Goal: Task Accomplishment & Management: Manage account settings

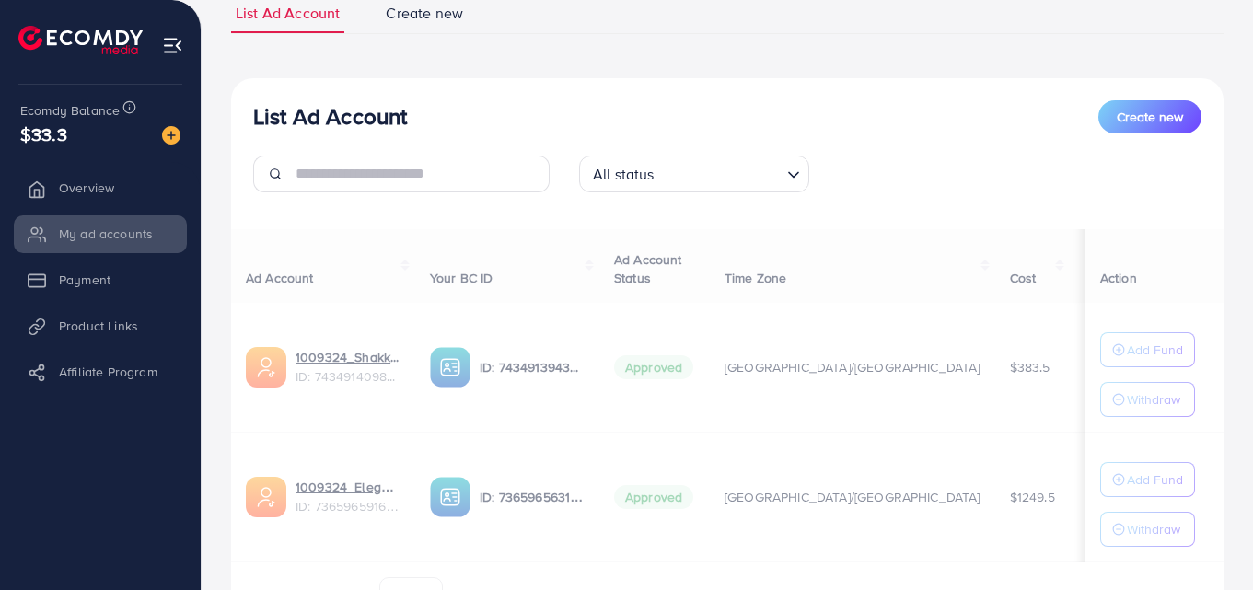
scroll to position [144, 0]
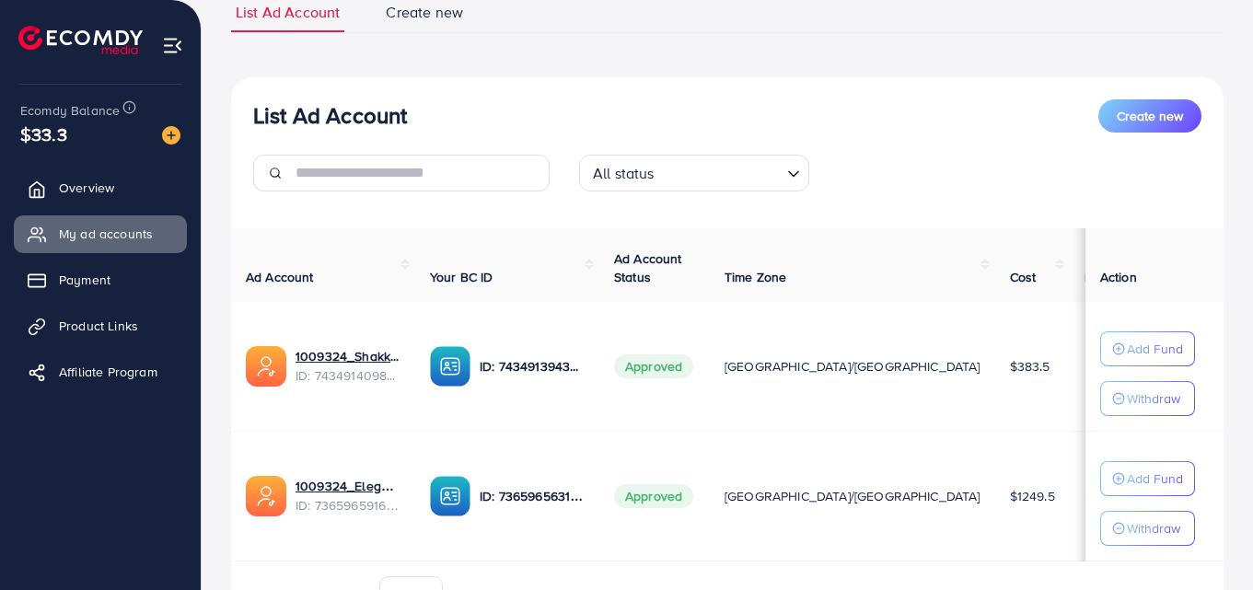
click at [70, 330] on span "Product Links" at bounding box center [98, 326] width 79 height 18
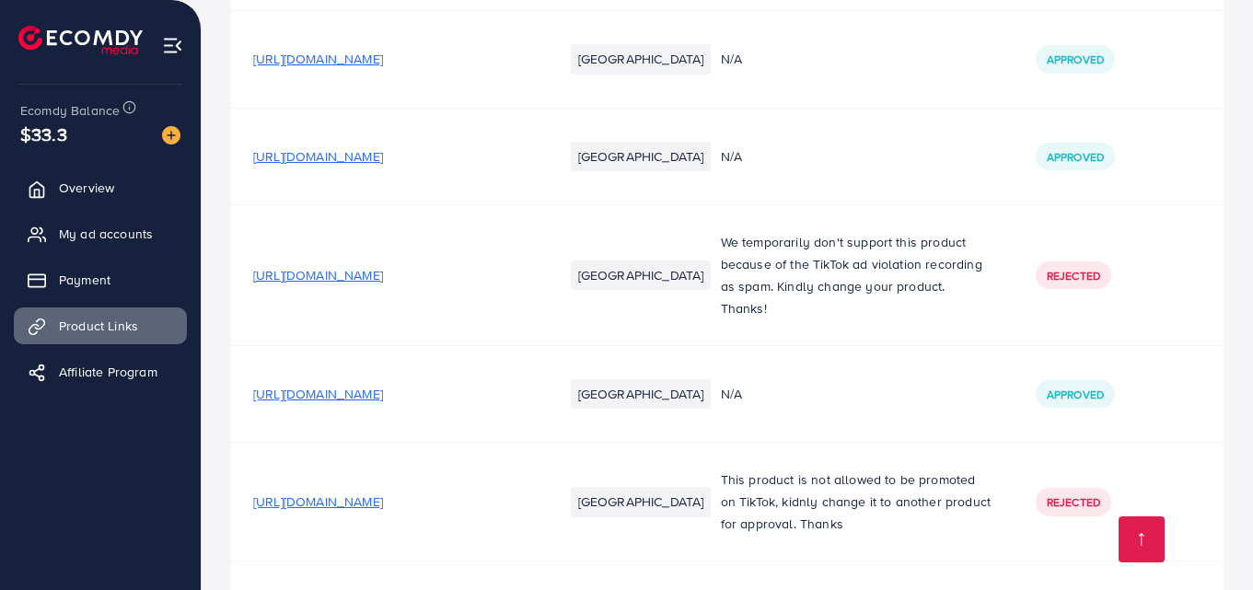
scroll to position [5833, 0]
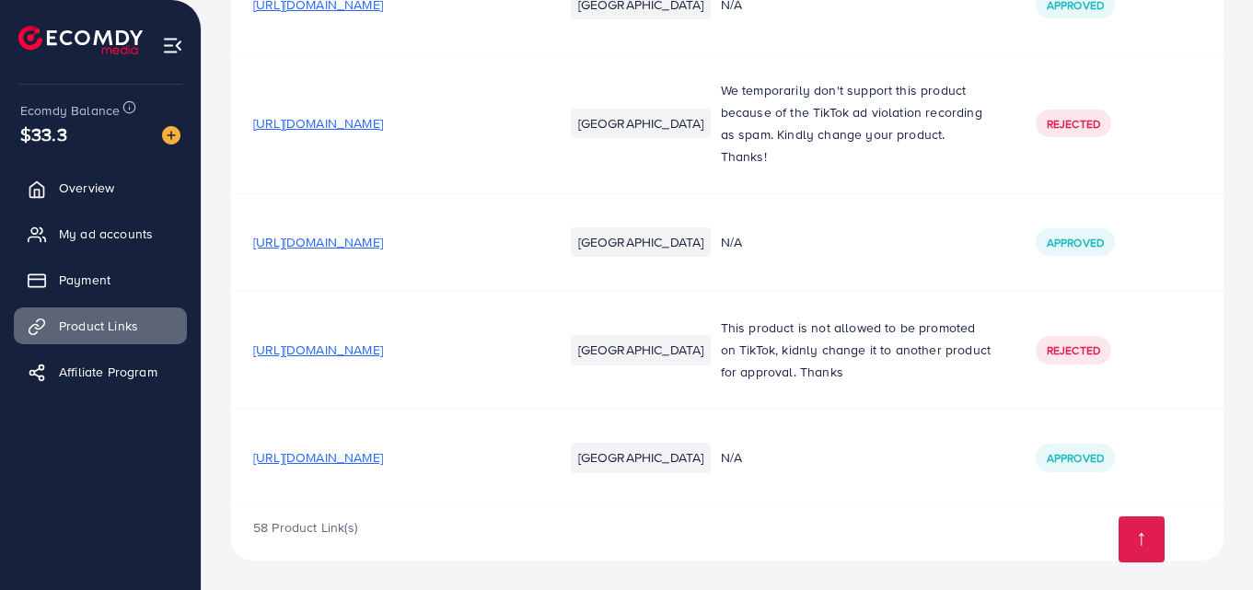
click at [383, 458] on span "[URL][DOMAIN_NAME]" at bounding box center [318, 457] width 130 height 18
click at [118, 231] on span "My ad accounts" at bounding box center [111, 234] width 94 height 18
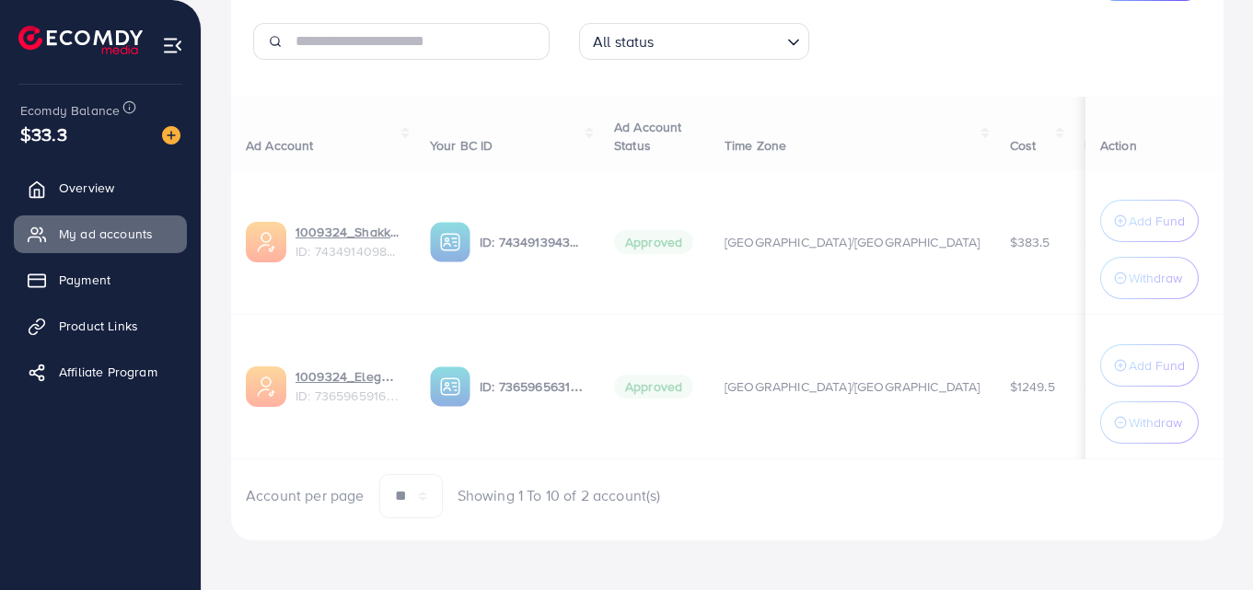
scroll to position [276, 0]
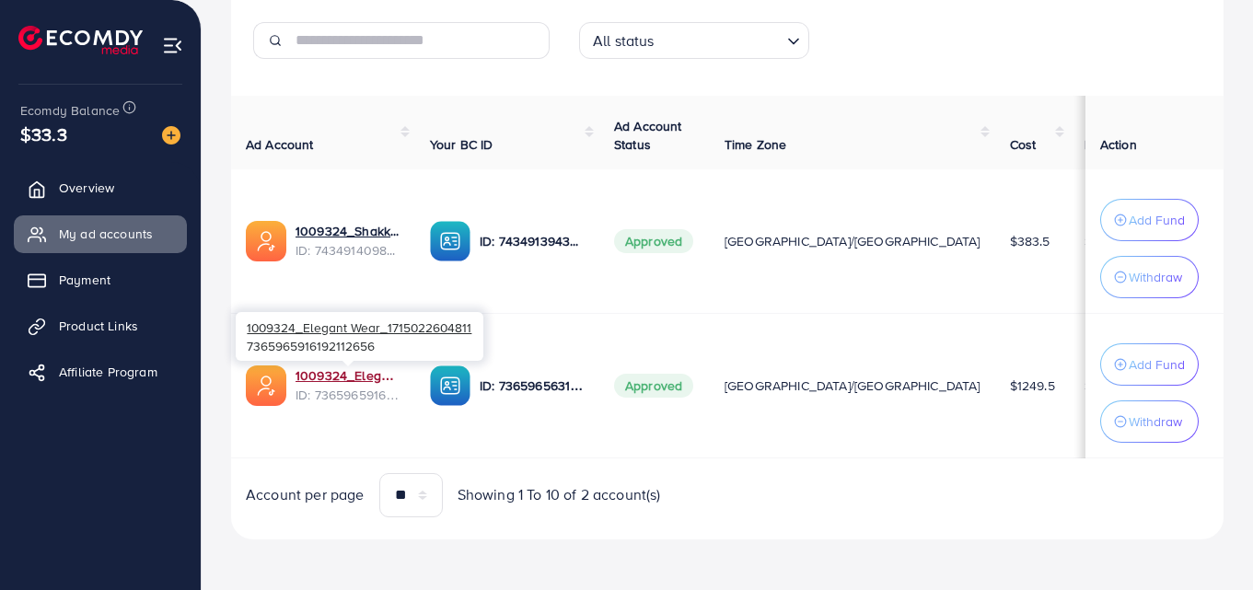
click at [331, 375] on link "1009324_Elegant Wear_1715022604811" at bounding box center [348, 375] width 105 height 18
click at [355, 375] on link "1009324_Elegant Wear_1715022604811" at bounding box center [348, 375] width 105 height 18
click at [354, 380] on link "1009324_Elegant Wear_1715022604811" at bounding box center [348, 375] width 105 height 18
